Goal: Use online tool/utility: Utilize a website feature to perform a specific function

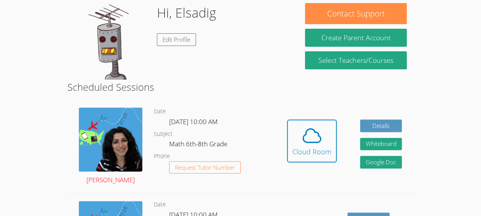
scroll to position [81, 0]
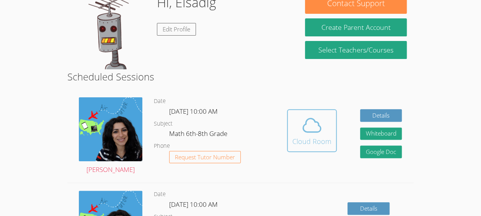
click at [319, 131] on icon at bounding box center [312, 125] width 18 height 13
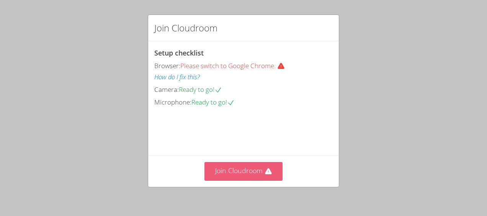
click at [247, 166] on button "Join Cloudroom" at bounding box center [243, 171] width 78 height 19
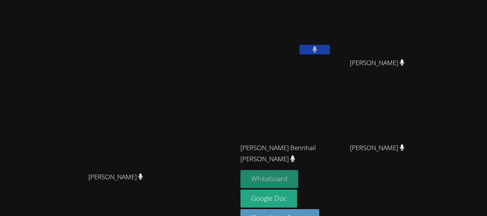
click at [298, 177] on button "Whiteboard" at bounding box center [269, 179] width 58 height 18
